Goal: Information Seeking & Learning: Learn about a topic

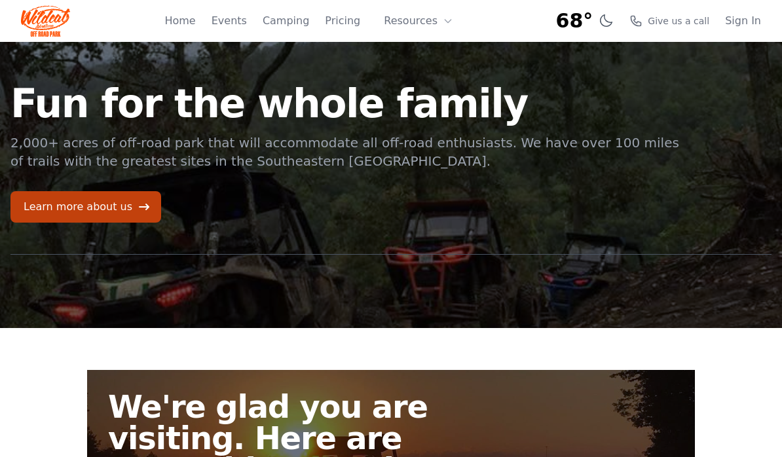
click at [295, 22] on link "Camping" at bounding box center [286, 21] width 47 height 16
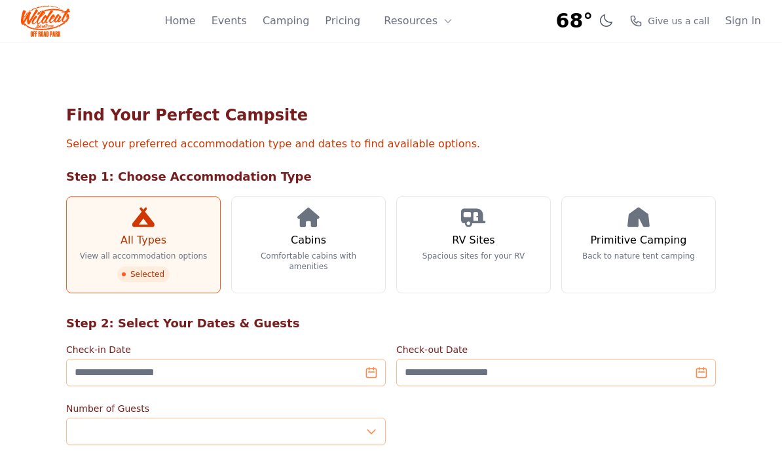
click at [499, 248] on link "RV Sites Spacious sites for your RV" at bounding box center [473, 245] width 155 height 97
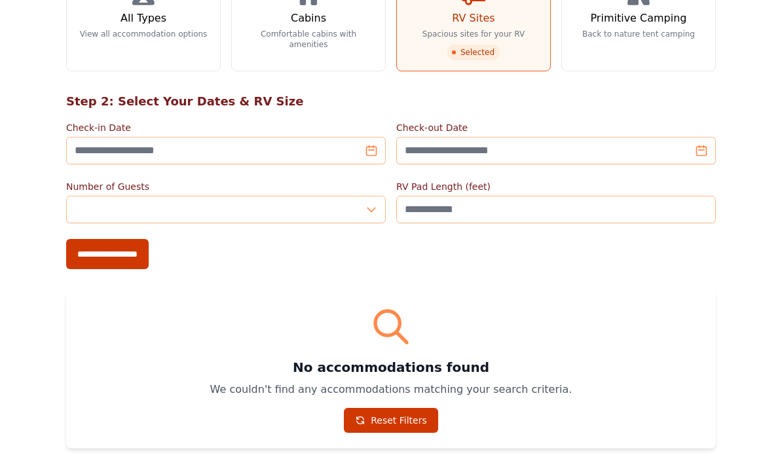
scroll to position [228, 0]
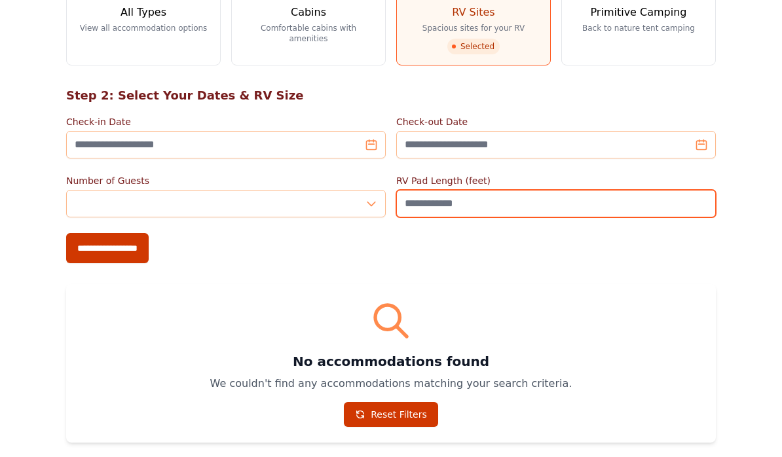
click at [485, 203] on input "RV Pad Length (feet)" at bounding box center [556, 204] width 320 height 28
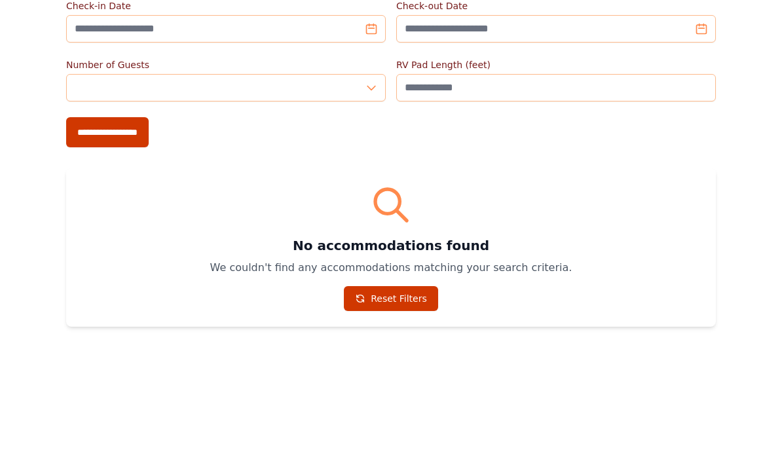
click at [571, 154] on div "Find Your Perfect Campsite Select your preferred accommodation type and dates t…" at bounding box center [391, 160] width 671 height 608
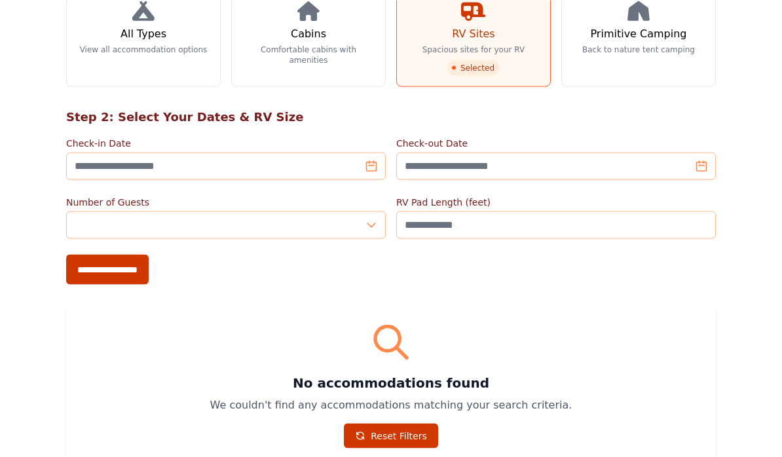
scroll to position [0, 0]
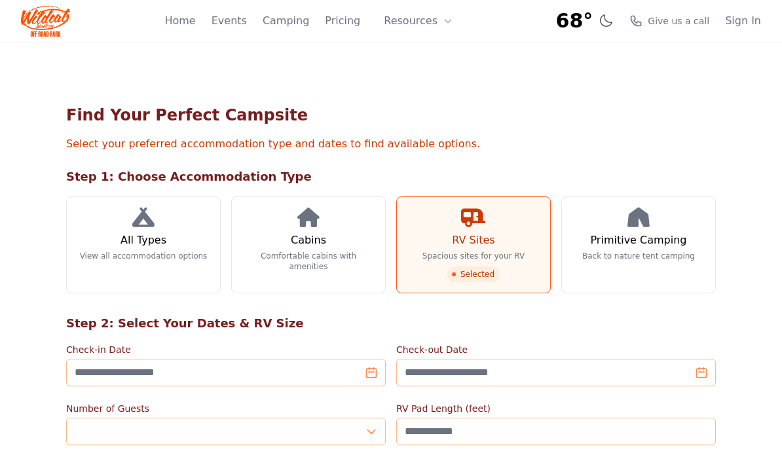
click at [195, 26] on link "Home" at bounding box center [179, 21] width 31 height 16
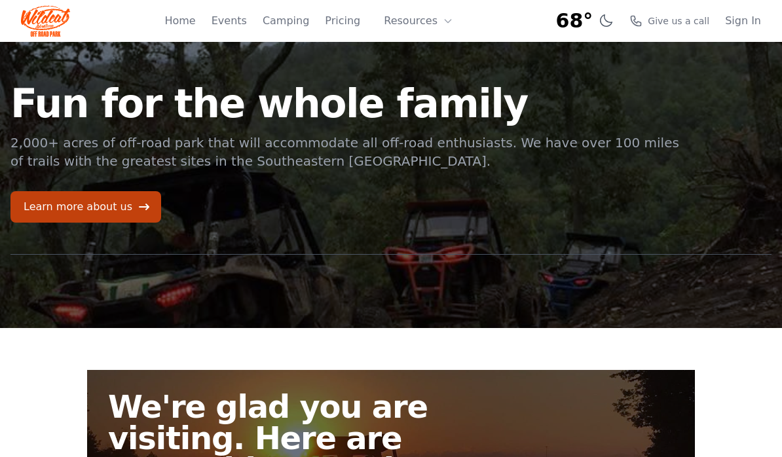
click at [351, 21] on link "Pricing" at bounding box center [342, 21] width 35 height 16
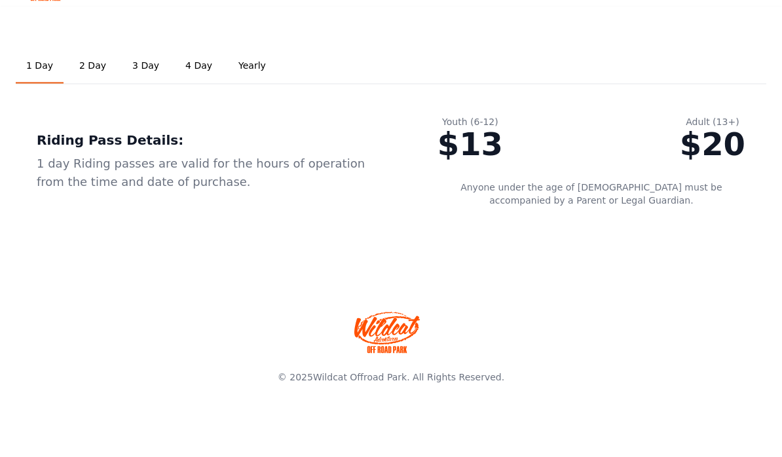
click at [88, 84] on link "2 Day" at bounding box center [93, 101] width 48 height 35
click at [42, 84] on link "1 Day" at bounding box center [40, 101] width 48 height 35
click at [242, 84] on link "Yearly" at bounding box center [252, 101] width 48 height 35
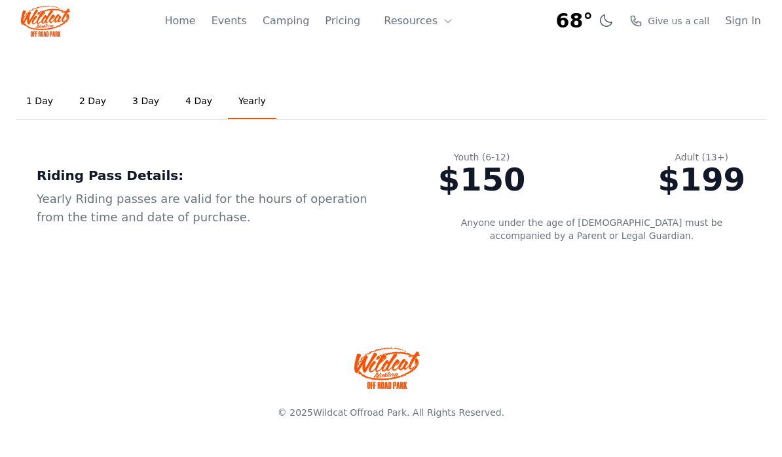
click at [438, 26] on button "Resources" at bounding box center [418, 21] width 85 height 26
click at [426, 54] on link "About" at bounding box center [439, 54] width 126 height 24
